Goal: Task Accomplishment & Management: Manage account settings

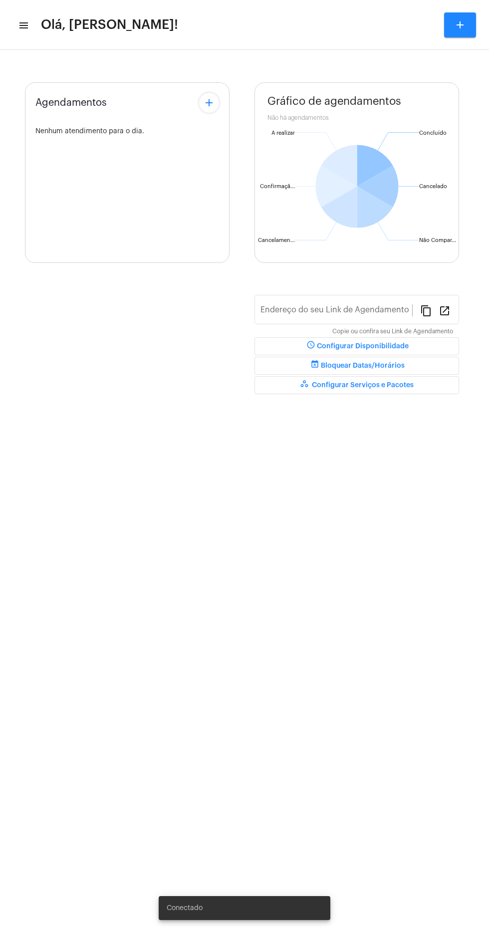
type input "[URL][DOMAIN_NAME][PERSON_NAME]"
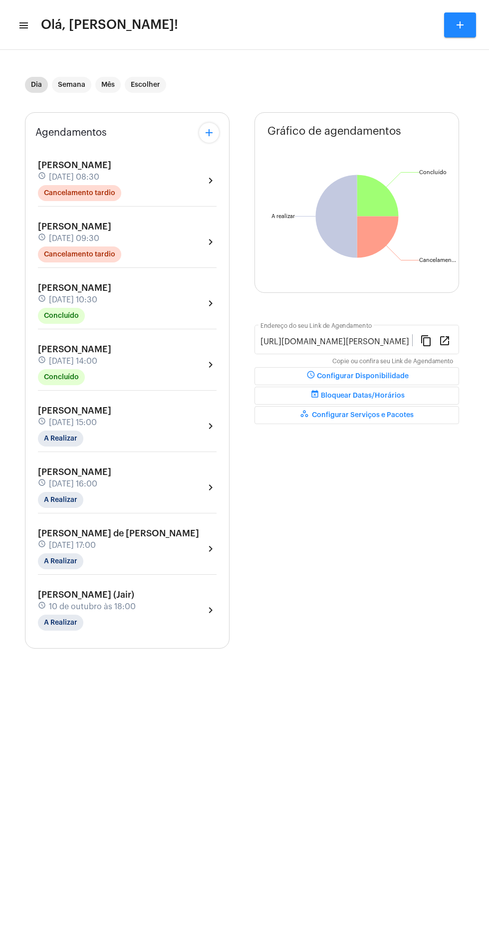
click at [477, 900] on mat-sidenav-content "menu Olá, [PERSON_NAME]! add Dia Semana Mês Escolher Agendamentos add Maria sch…" at bounding box center [244, 466] width 489 height 932
click at [57, 556] on mat-chip "A Realizar" at bounding box center [60, 562] width 45 height 16
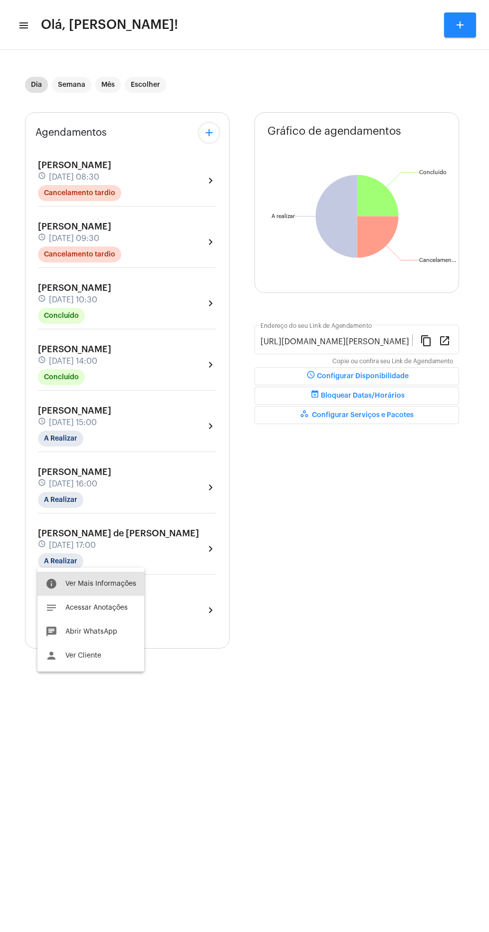
click at [67, 586] on span "Ver Mais Informações" at bounding box center [100, 584] width 71 height 7
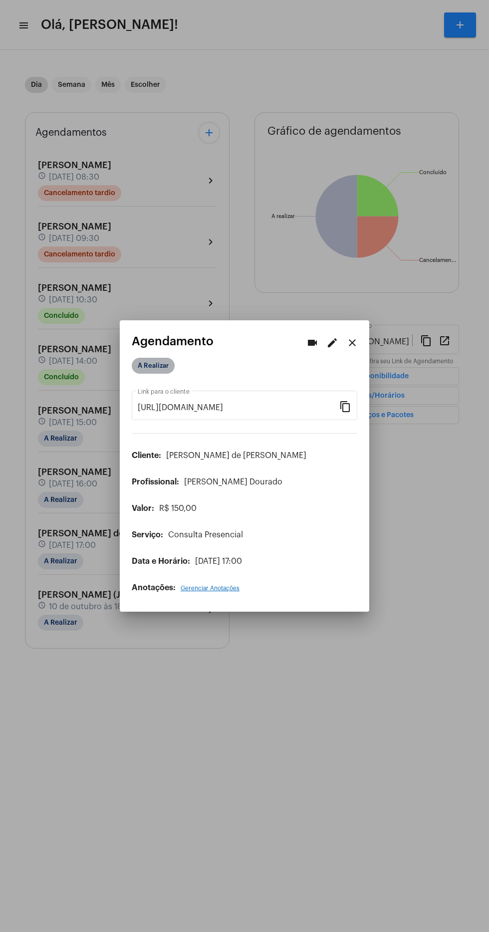
click at [149, 361] on mat-chip "A Realizar" at bounding box center [153, 366] width 43 height 16
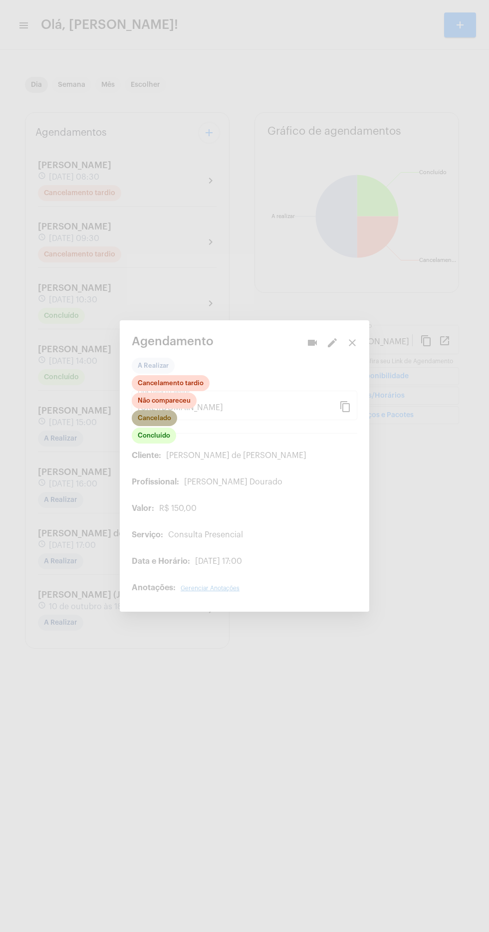
click at [157, 414] on mat-chip "Cancelado" at bounding box center [154, 418] width 45 height 16
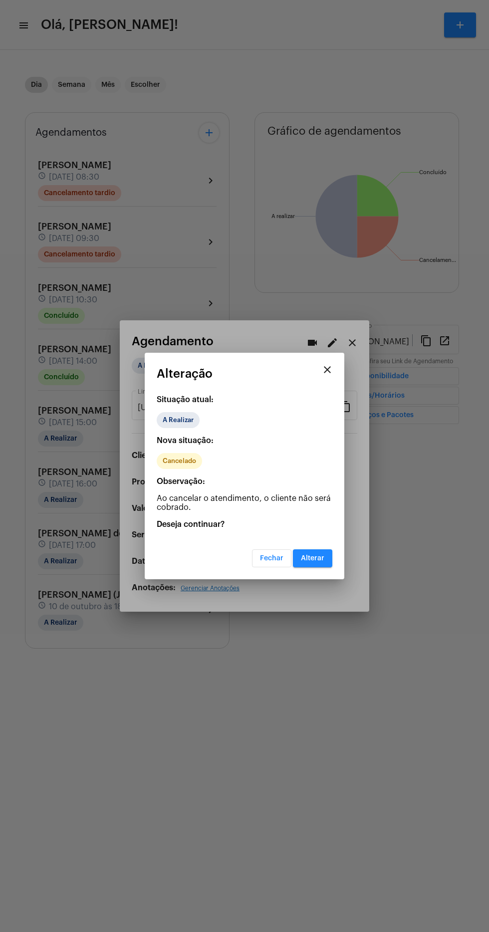
click at [320, 564] on button "Alterar" at bounding box center [312, 559] width 39 height 18
